Goal: Check status: Check status

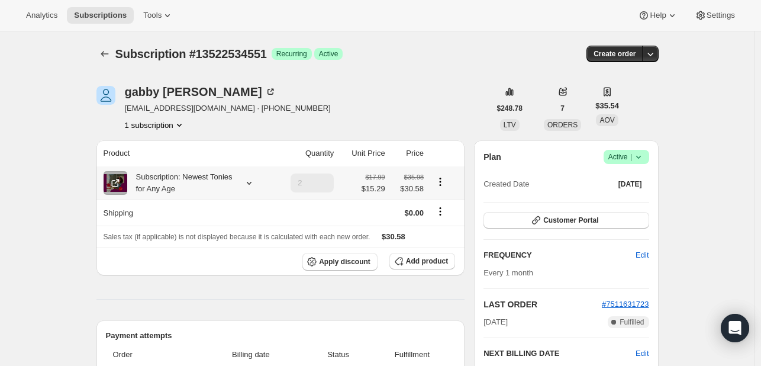
click at [247, 186] on icon at bounding box center [249, 183] width 12 height 12
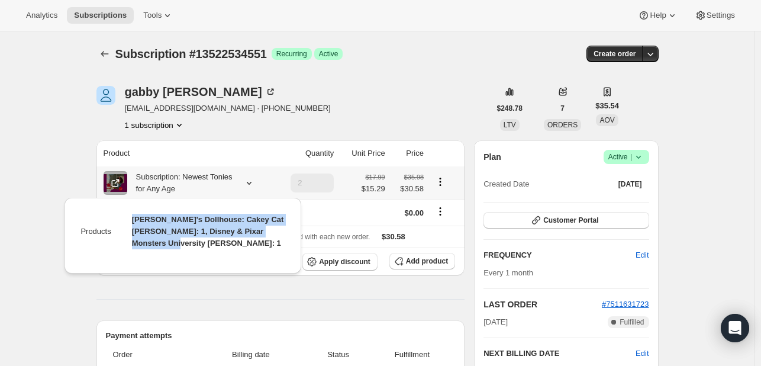
drag, startPoint x: 131, startPoint y: 223, endPoint x: 286, endPoint y: 240, distance: 156.0
click at [286, 240] on td "[PERSON_NAME]'s Dollhouse: Cakey Cat [PERSON_NAME]: 1, Disney & Pixar Monsters …" at bounding box center [199, 236] width 173 height 46
copy span "[PERSON_NAME]'s Dollhouse: Cakey Cat [PERSON_NAME]: 1, Disney & Pixar Monsters …"
